Goal: Check status: Check status

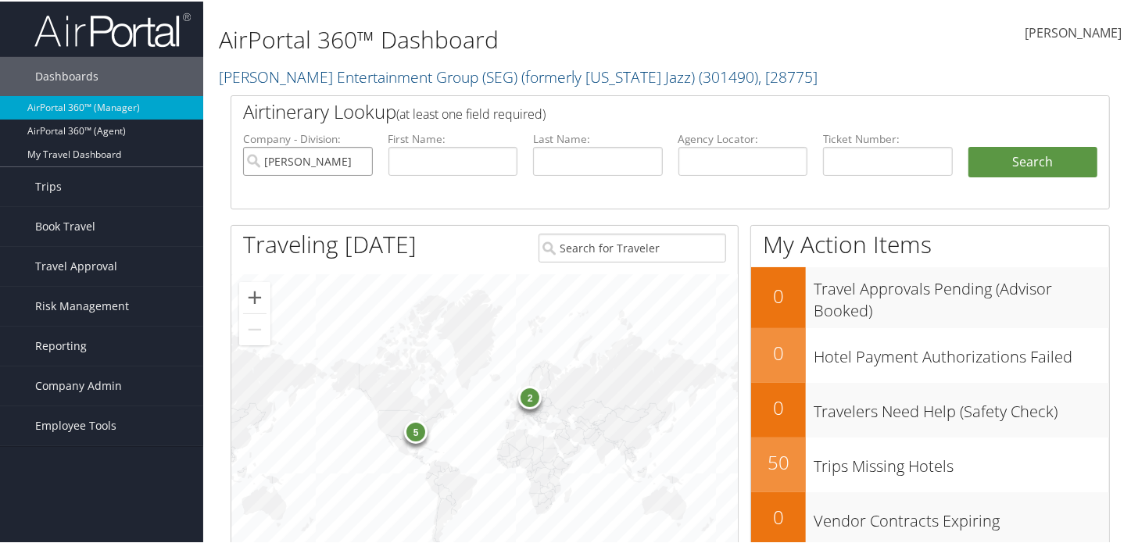
click at [359, 158] on input "[PERSON_NAME] Entertainment Group (SEG) (formerly [US_STATE] Jazz)" at bounding box center [308, 159] width 130 height 29
click at [447, 160] on input "text" at bounding box center [454, 159] width 130 height 29
type input "[PERSON_NAME]"
click at [969, 145] on button "Search" at bounding box center [1034, 160] width 130 height 31
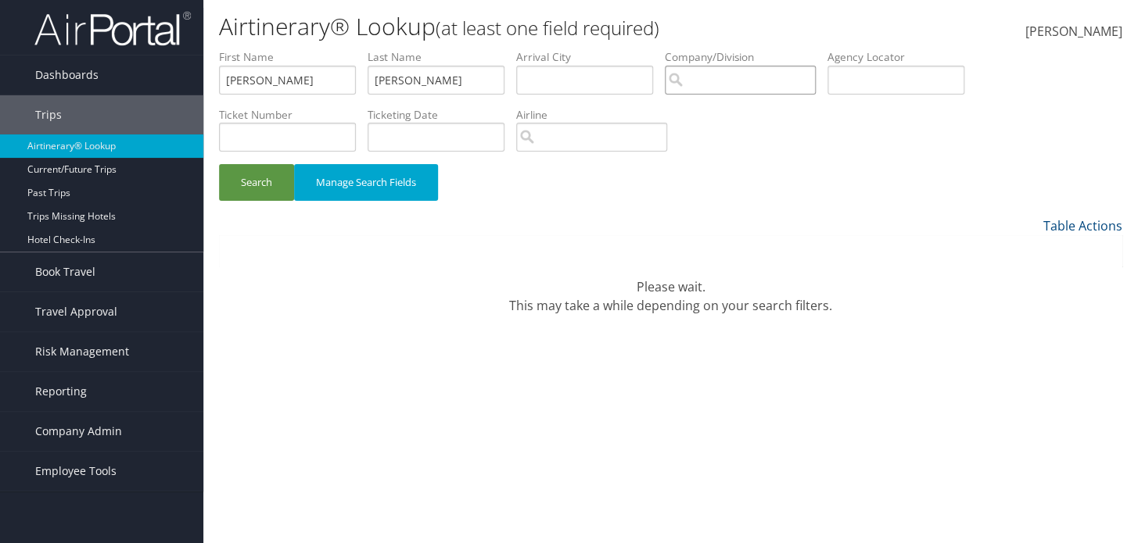
click at [816, 83] on input "search" at bounding box center [740, 80] width 151 height 29
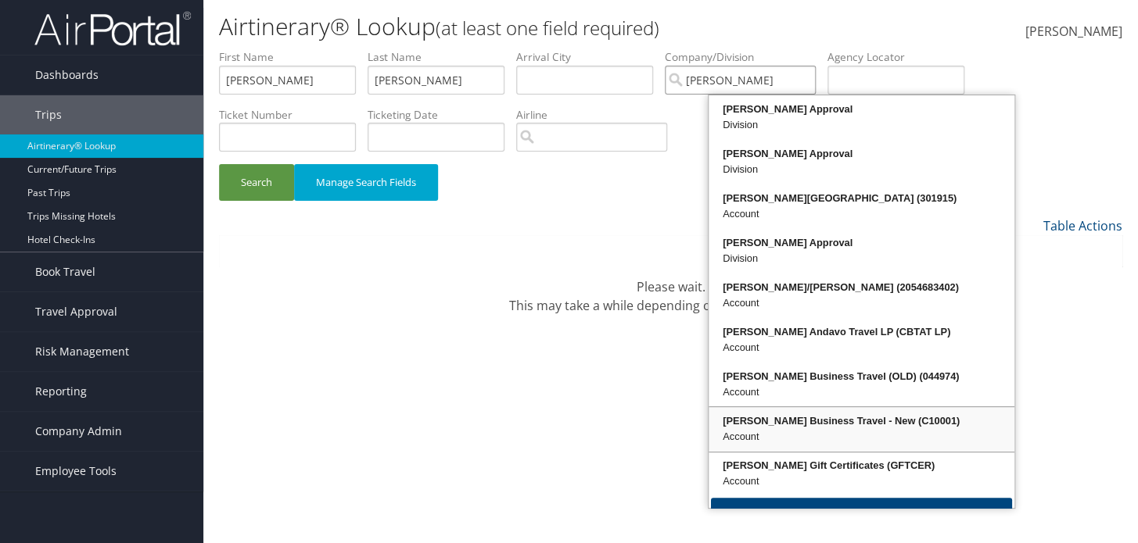
click at [780, 414] on div "Christopherson Business Travel - New (C10001)" at bounding box center [861, 422] width 301 height 16
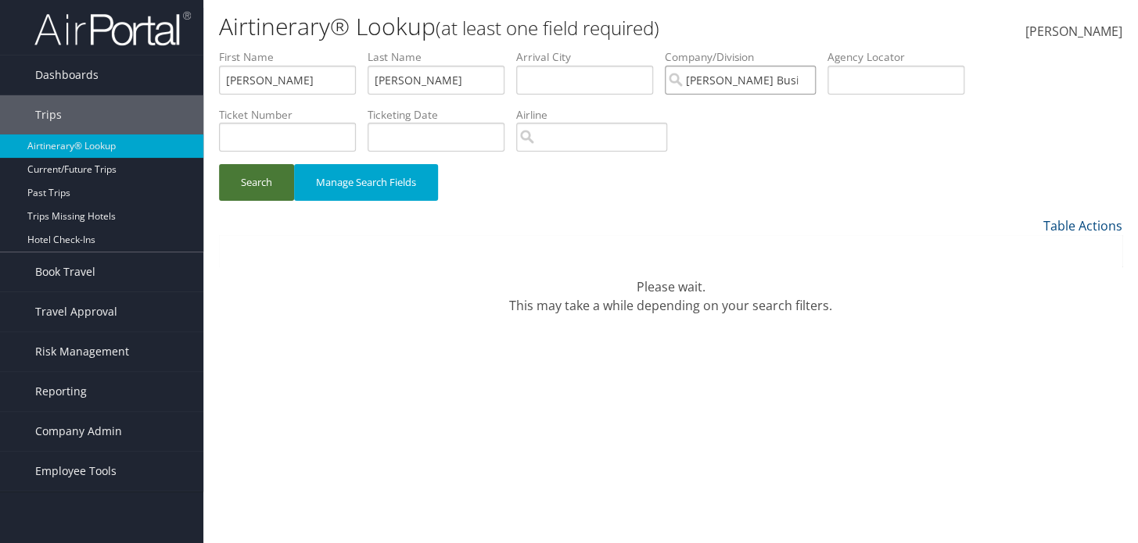
type input "Christopherson Business Travel - New"
click at [271, 192] on button "Search" at bounding box center [256, 182] width 75 height 37
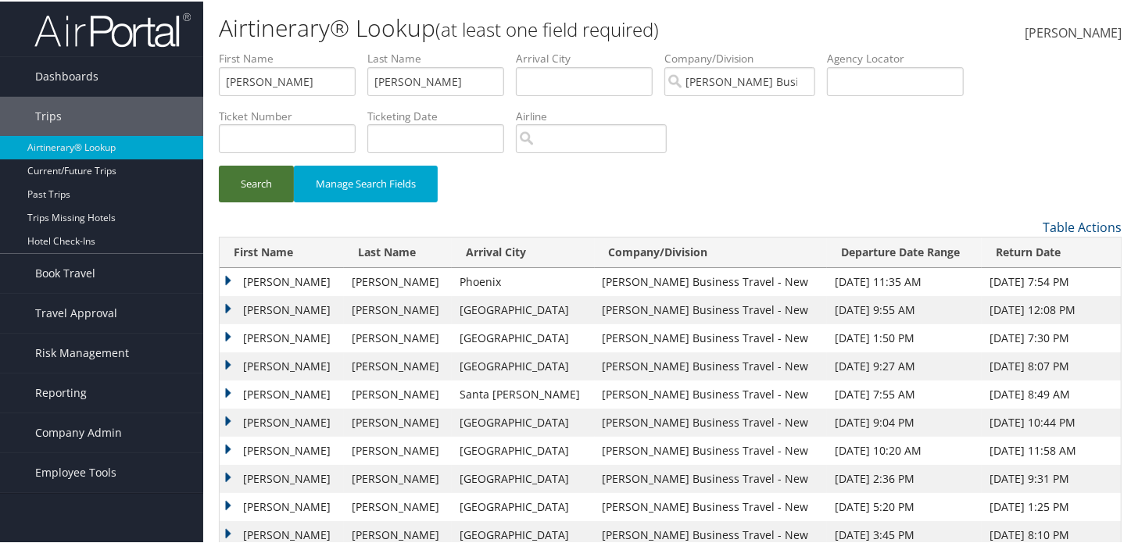
scroll to position [28, 0]
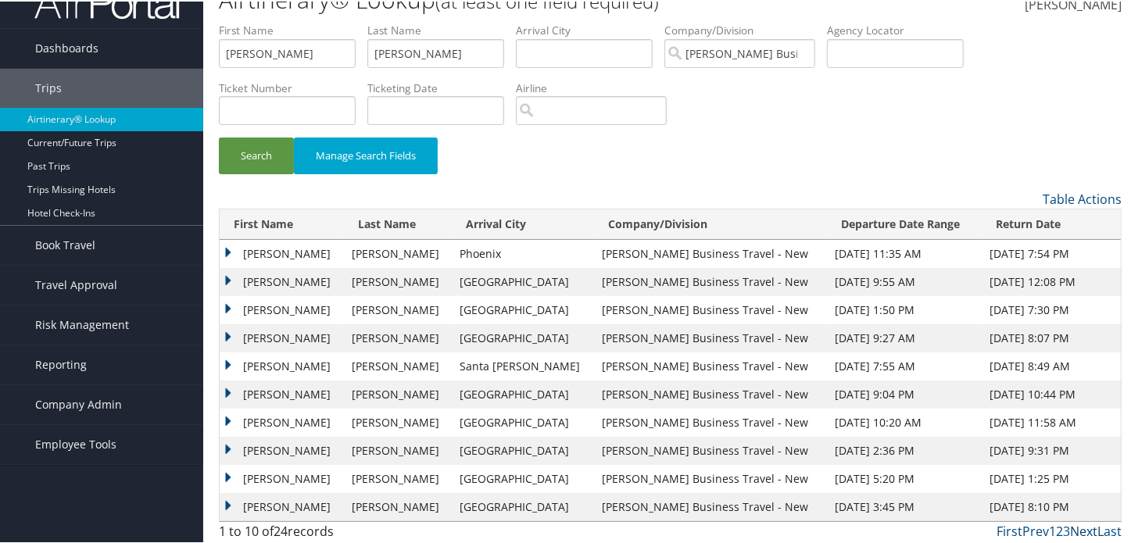
click at [1073, 524] on link "Next" at bounding box center [1083, 530] width 27 height 17
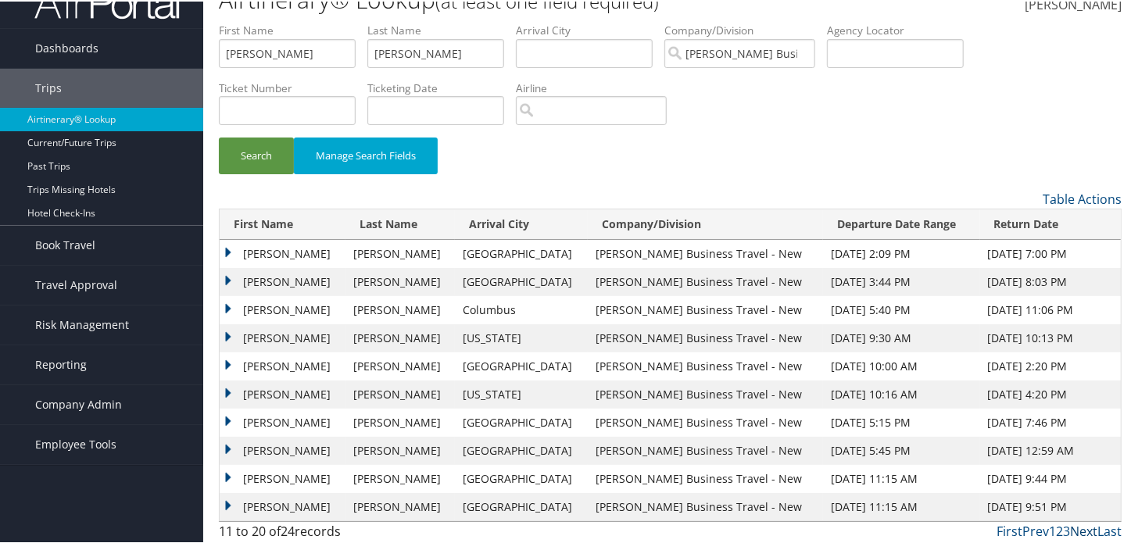
click at [1073, 524] on link "Next" at bounding box center [1083, 530] width 27 height 17
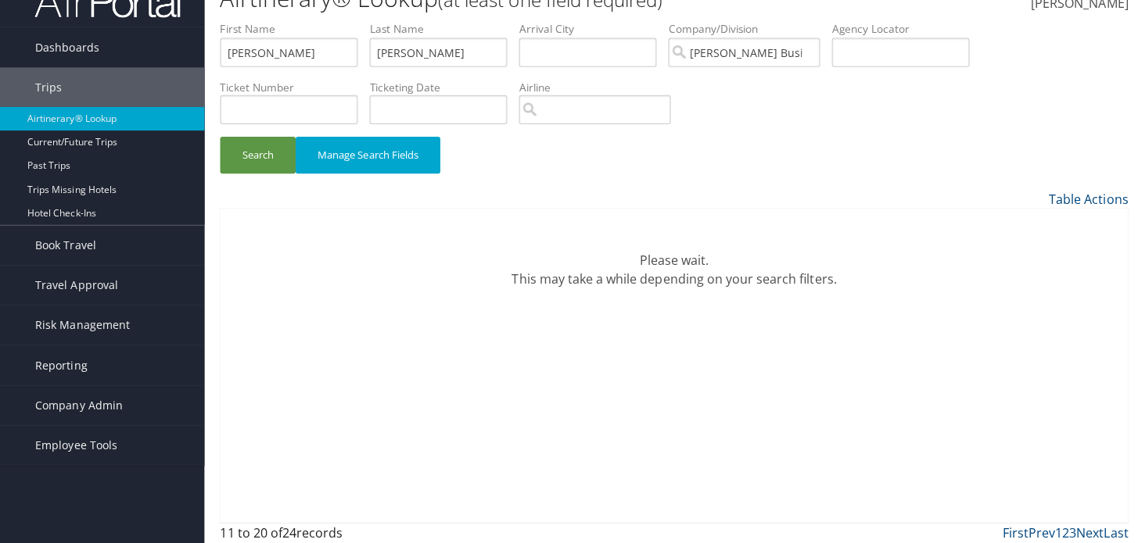
scroll to position [0, 0]
